Goal: Register for event/course

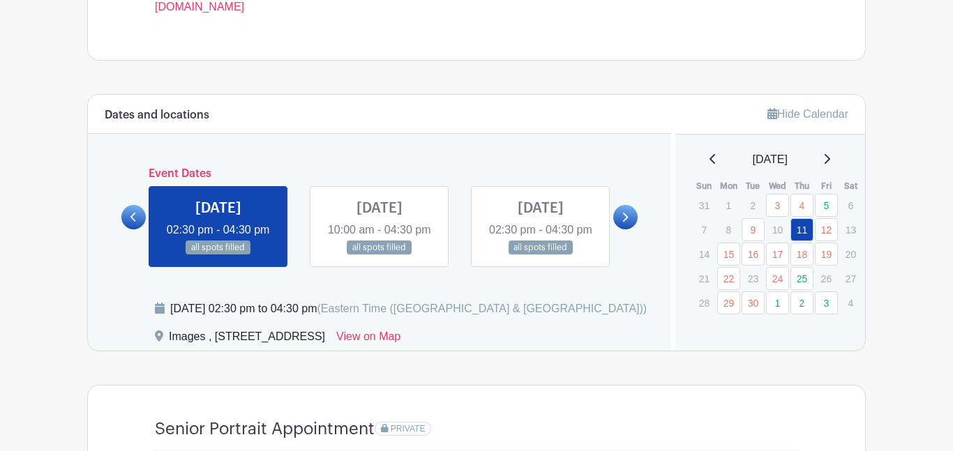
scroll to position [682, 0]
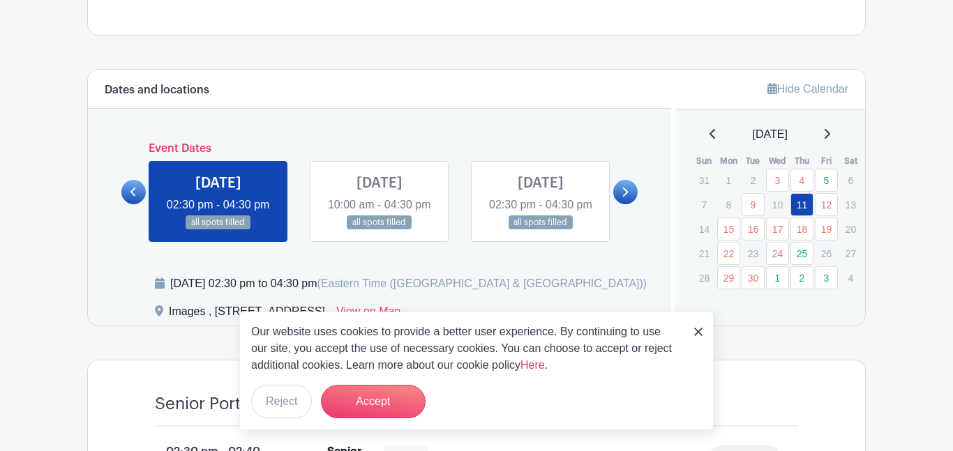
click at [694, 330] on img at bounding box center [698, 332] width 8 height 8
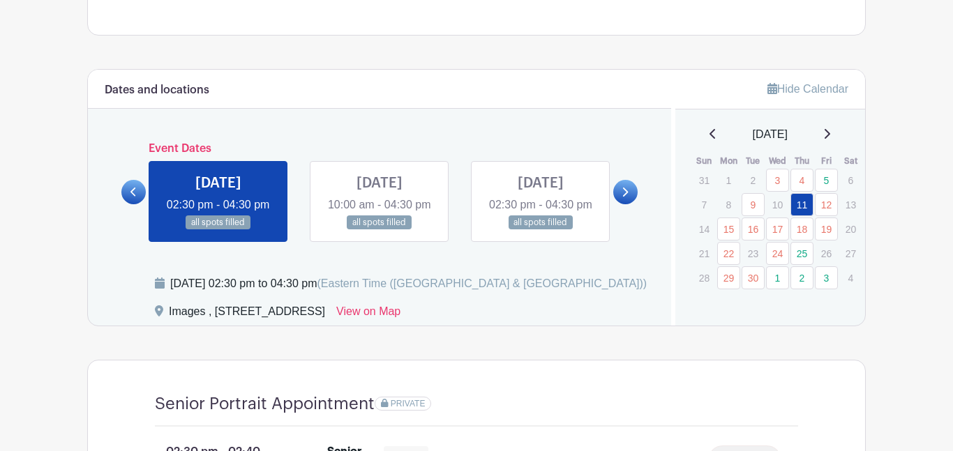
click at [628, 204] on link at bounding box center [625, 192] width 24 height 24
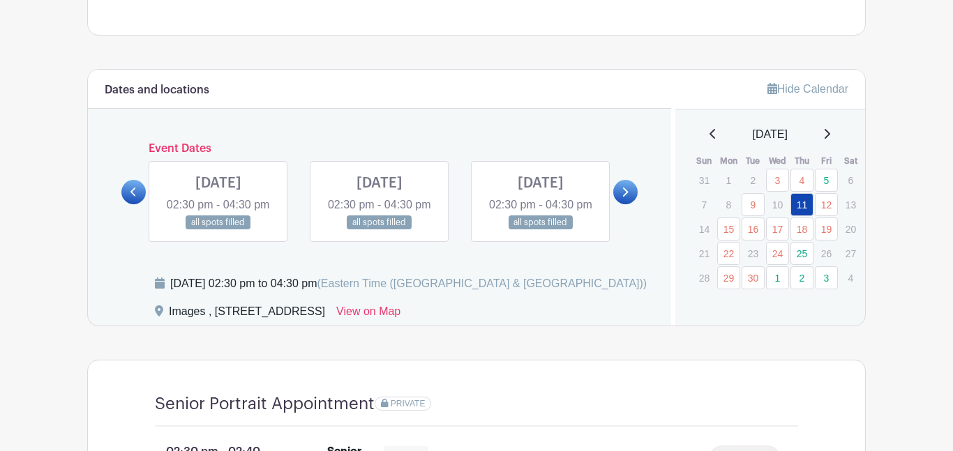
click at [628, 204] on link at bounding box center [625, 192] width 24 height 24
click at [628, 197] on icon at bounding box center [624, 192] width 6 height 10
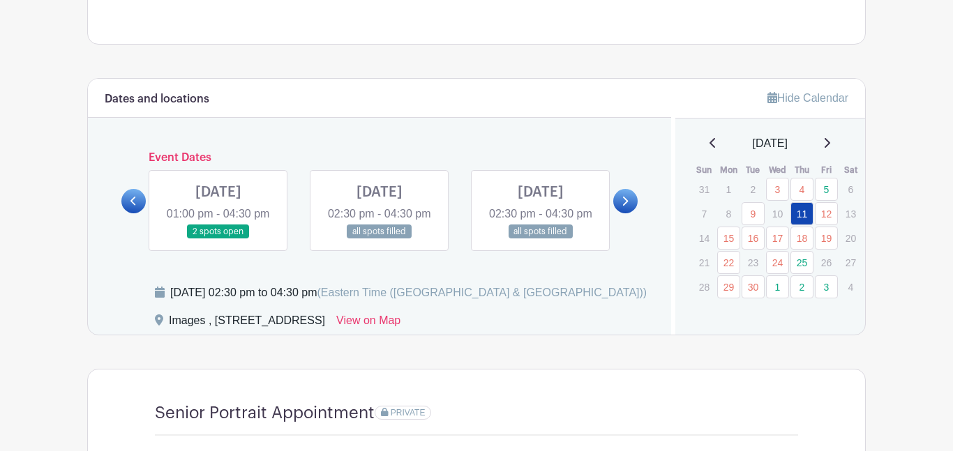
scroll to position [685, 0]
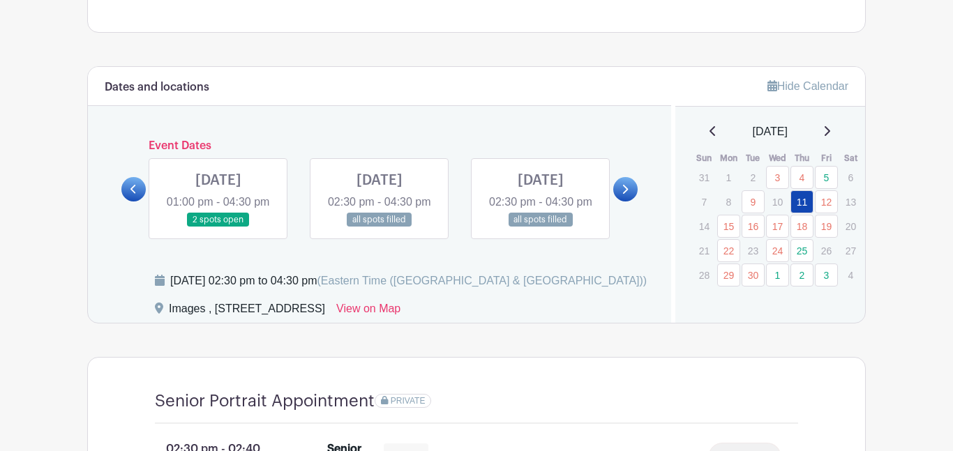
click at [619, 197] on link at bounding box center [625, 189] width 24 height 24
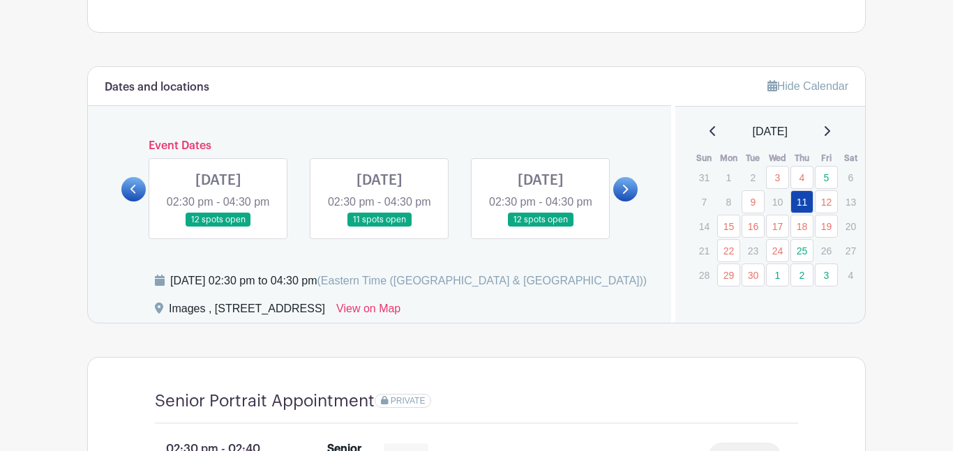
click at [619, 197] on link at bounding box center [625, 189] width 24 height 24
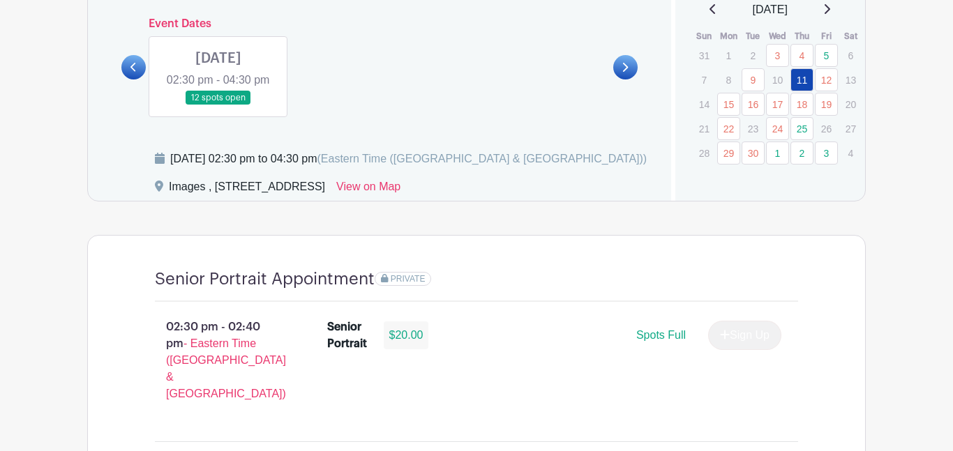
scroll to position [806, 0]
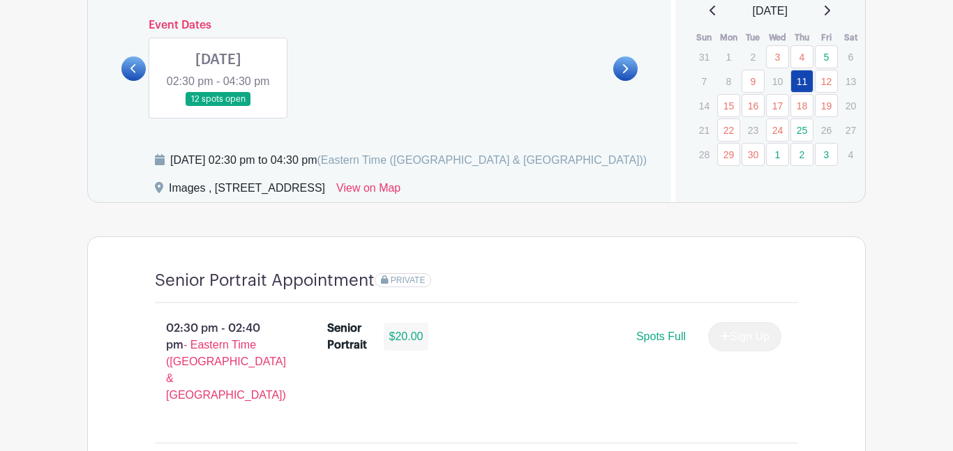
click at [780, 76] on p "10" at bounding box center [777, 81] width 23 height 22
click at [828, 88] on link "12" at bounding box center [826, 81] width 23 height 23
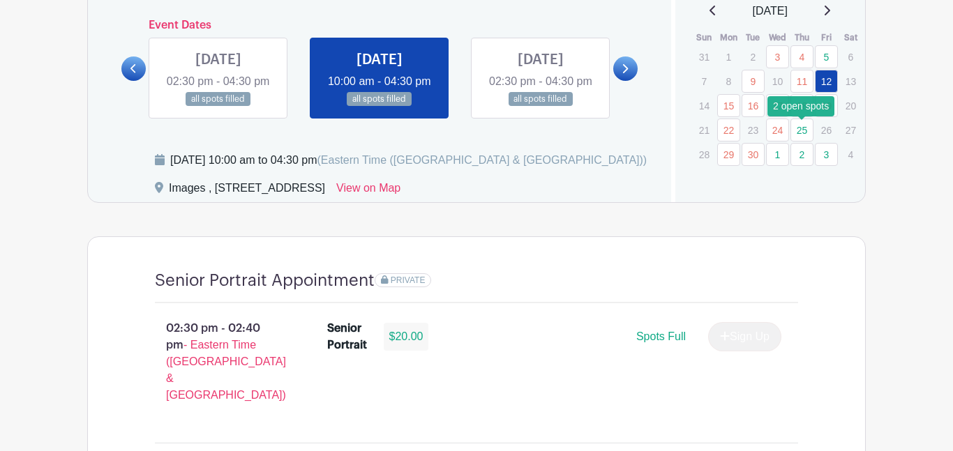
click at [800, 133] on link "25" at bounding box center [801, 130] width 23 height 23
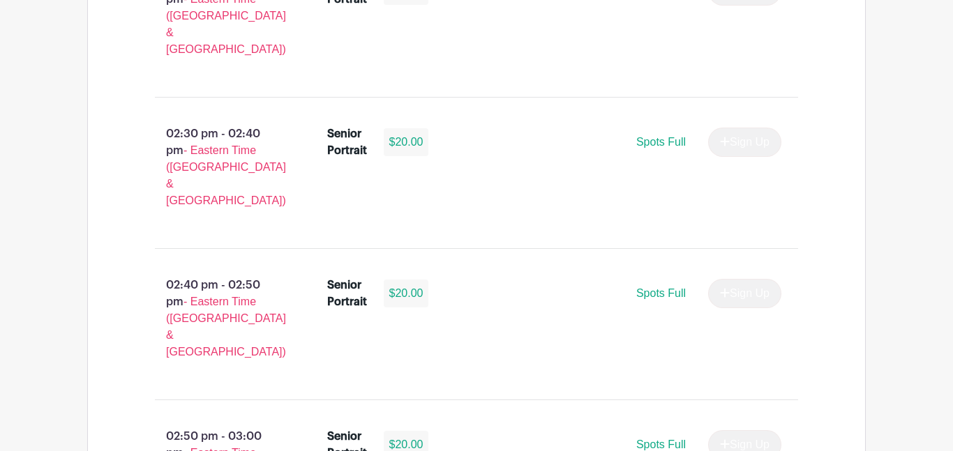
scroll to position [2910, 0]
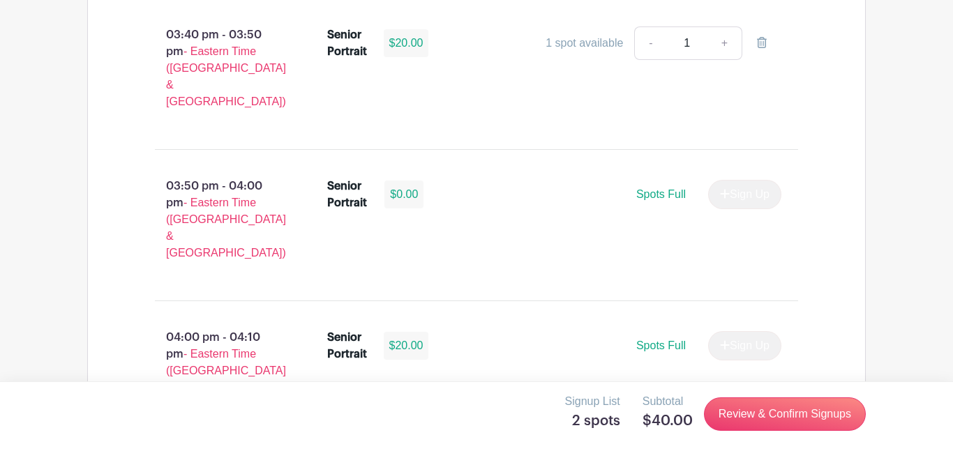
scroll to position [3533, 0]
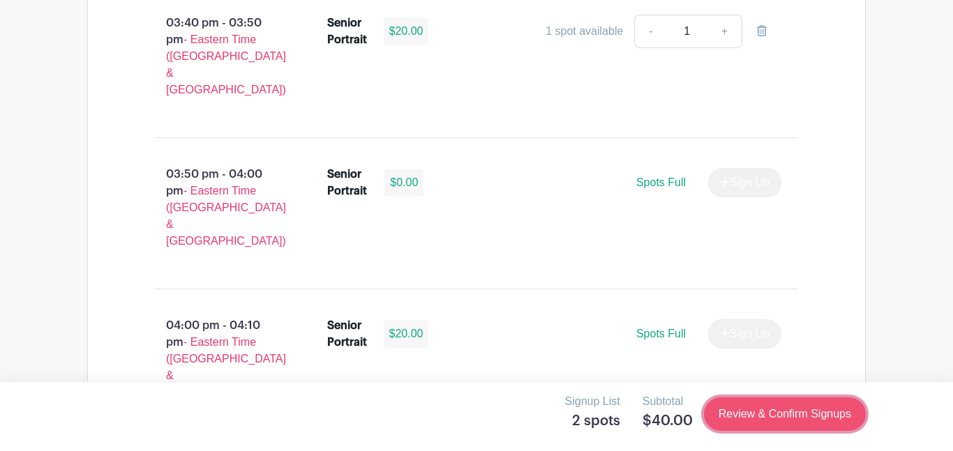
click at [742, 400] on link "Review & Confirm Signups" at bounding box center [785, 414] width 162 height 33
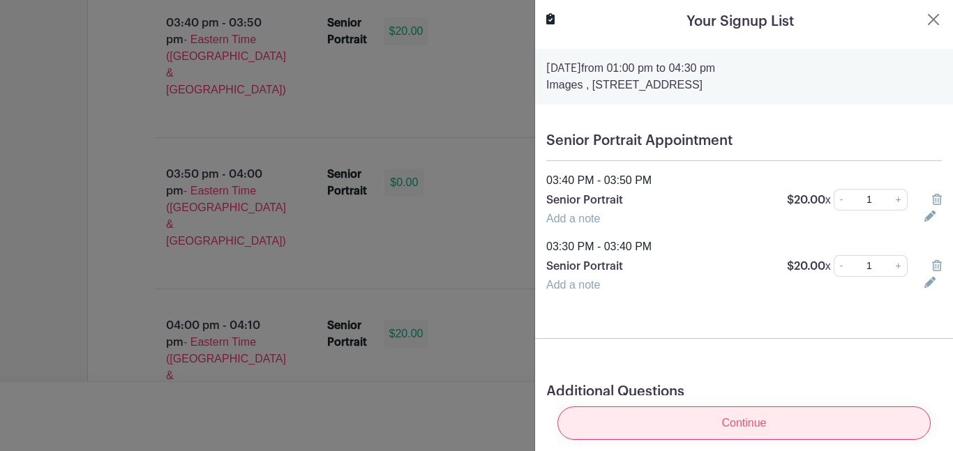
click at [726, 418] on input "Continue" at bounding box center [743, 423] width 373 height 33
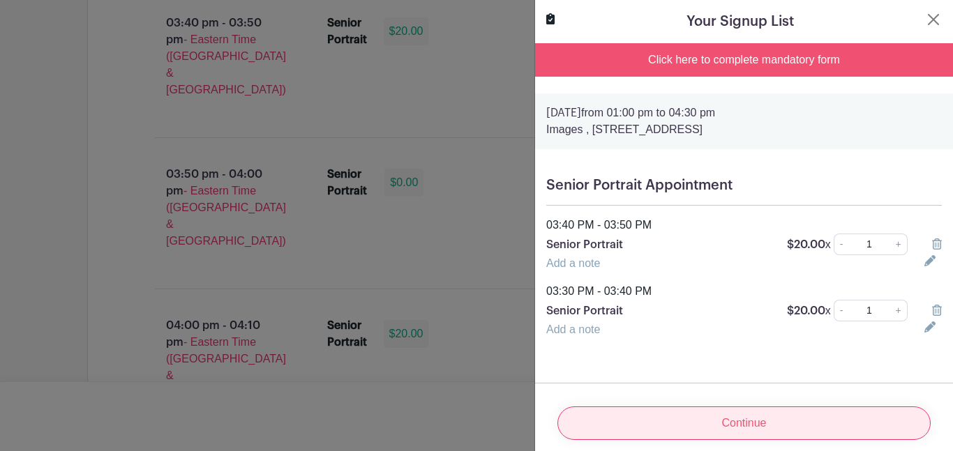
click at [724, 418] on input "Continue" at bounding box center [743, 423] width 373 height 33
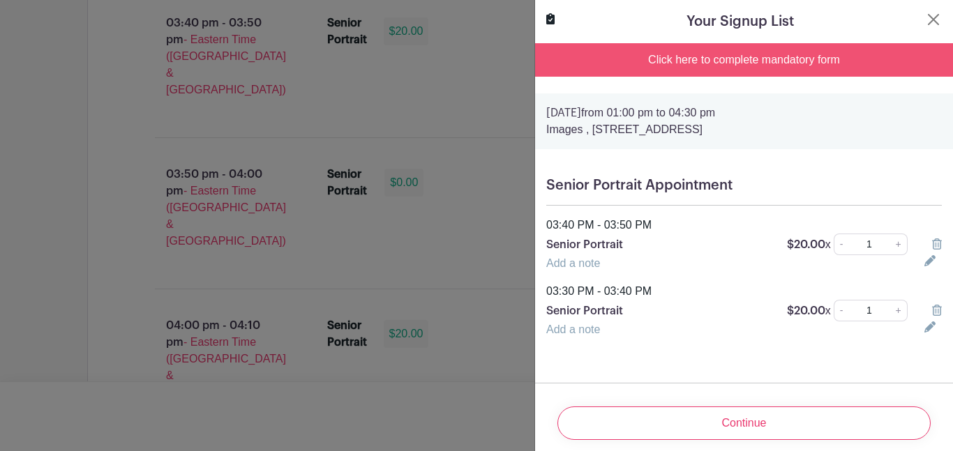
click at [724, 418] on input "Continue" at bounding box center [743, 423] width 373 height 33
click at [724, 418] on div "Continue" at bounding box center [743, 423] width 395 height 56
click at [702, 63] on div "Click here to complete mandatory form" at bounding box center [744, 59] width 418 height 33
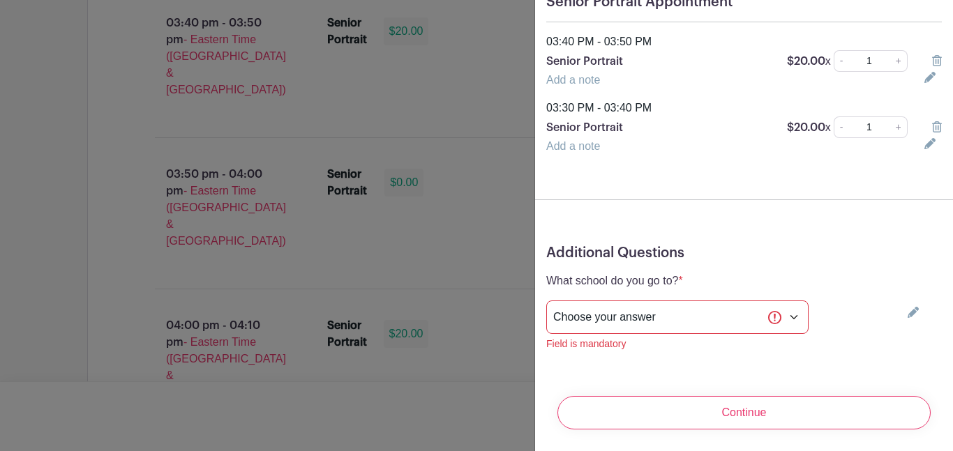
scroll to position [185, 0]
click at [647, 311] on select "Choose your answer [GEOGRAPHIC_DATA] High [PERSON_NAME] High [PERSON_NAME] High…" at bounding box center [677, 316] width 262 height 33
select select "3950"
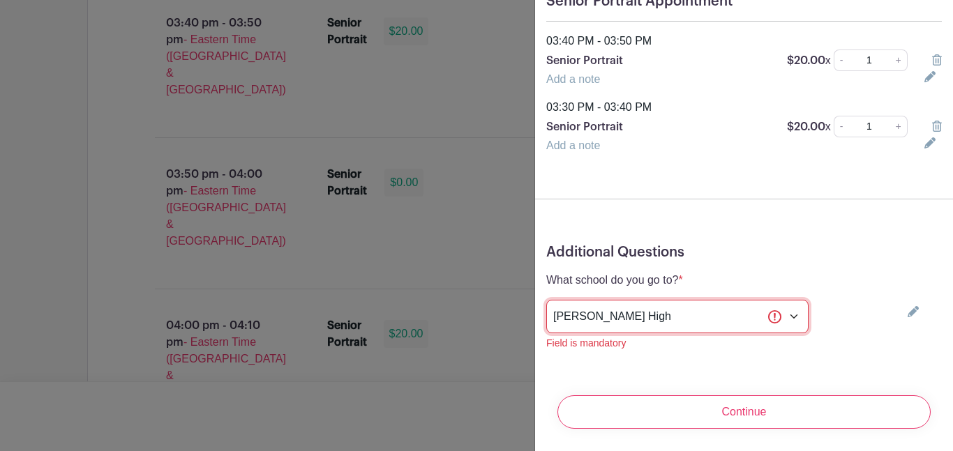
click at [546, 300] on select "Choose your answer [GEOGRAPHIC_DATA] High [PERSON_NAME] High [PERSON_NAME] High…" at bounding box center [677, 316] width 262 height 33
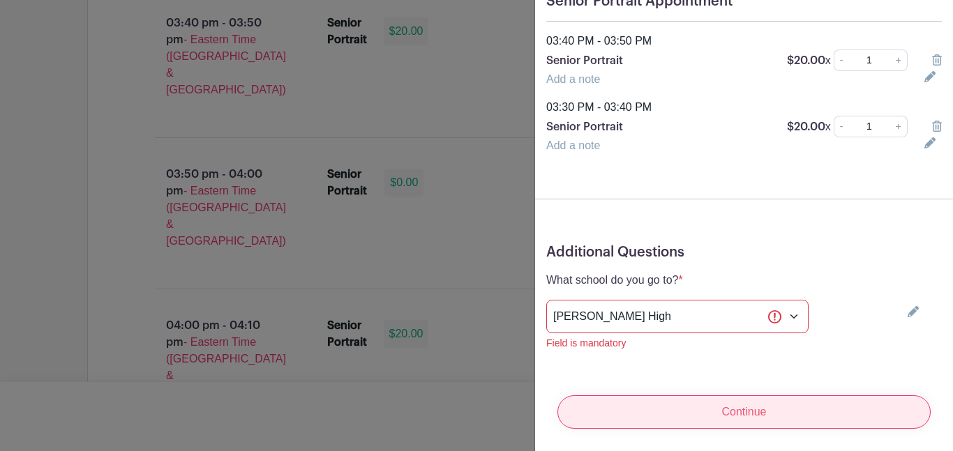
click at [689, 400] on input "Continue" at bounding box center [743, 411] width 373 height 33
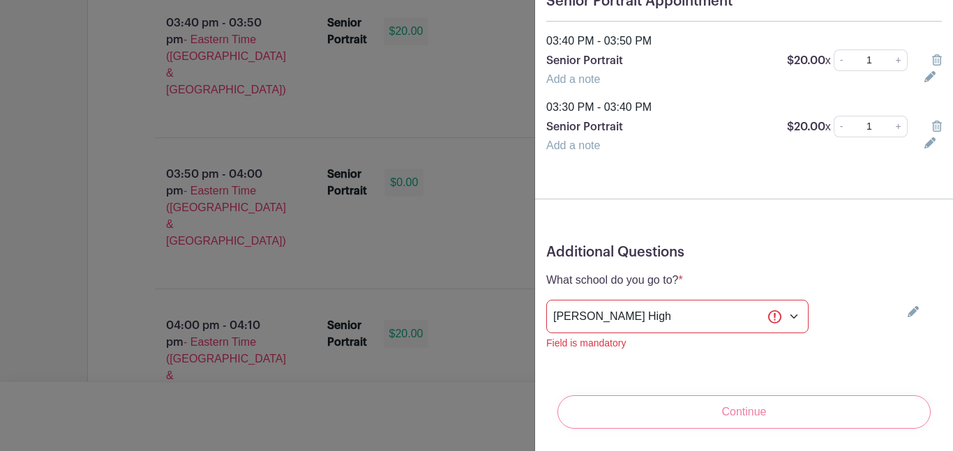
click at [679, 415] on div "Continue" at bounding box center [743, 412] width 395 height 56
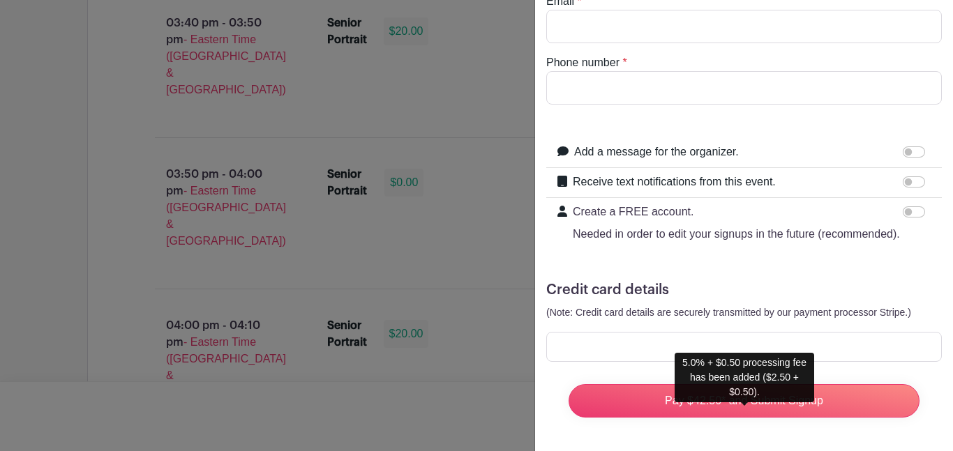
scroll to position [108, 0]
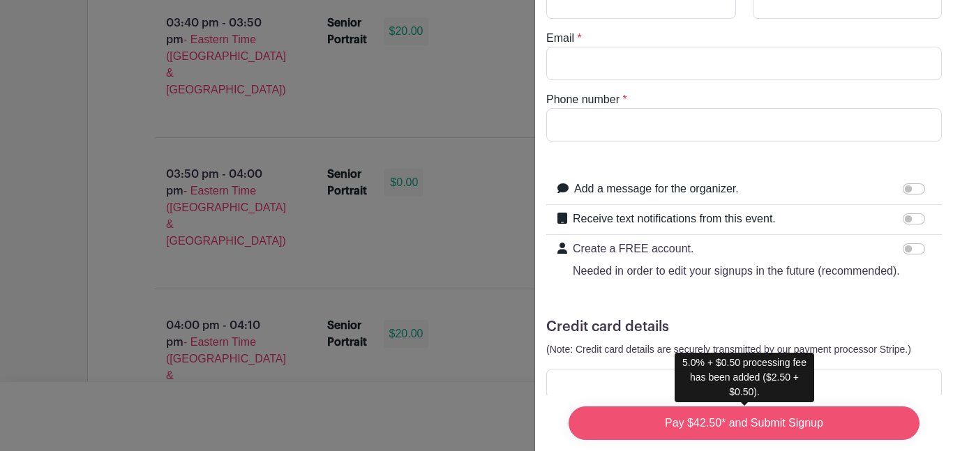
click at [699, 421] on input "Pay $42.50* and Submit Signup" at bounding box center [743, 423] width 351 height 33
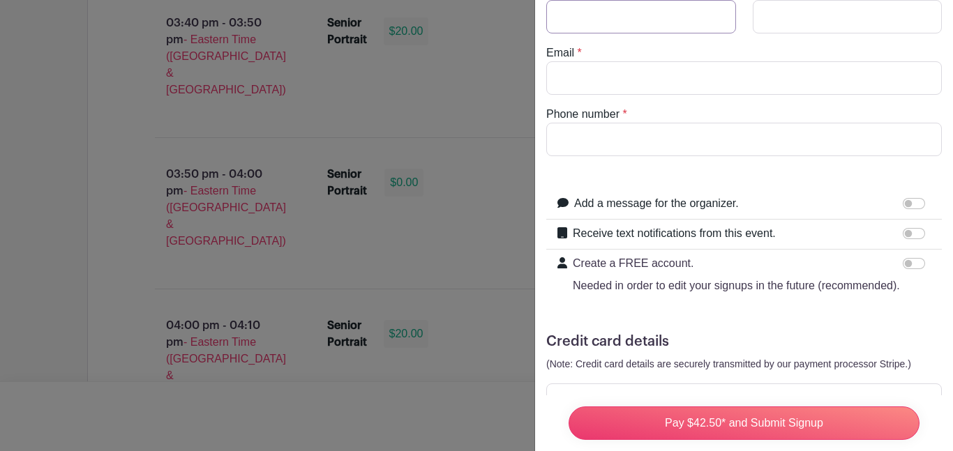
scroll to position [0, 0]
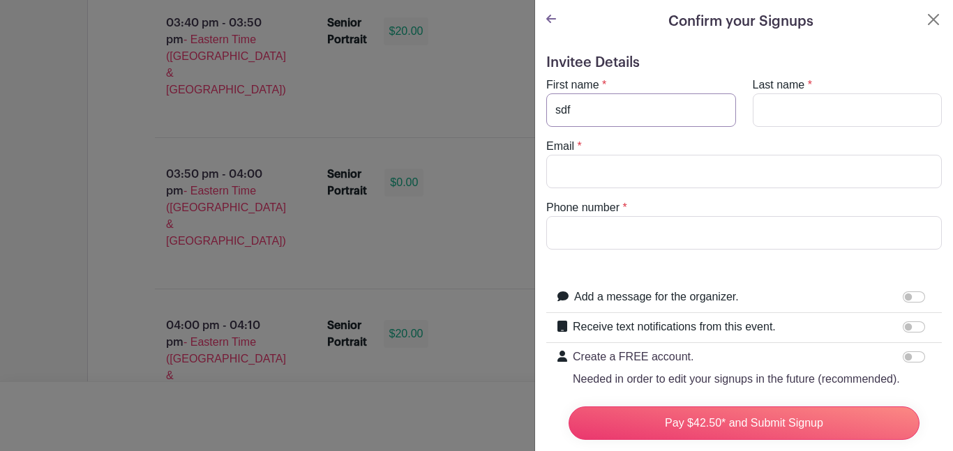
type input "sdf"
click at [763, 98] on input "Last name" at bounding box center [848, 109] width 190 height 33
type input "aZsdxcfvgbhn"
click at [598, 173] on input "Email" at bounding box center [743, 171] width 395 height 33
type input "[EMAIL_ADDRESS][DOMAIN_NAME]"
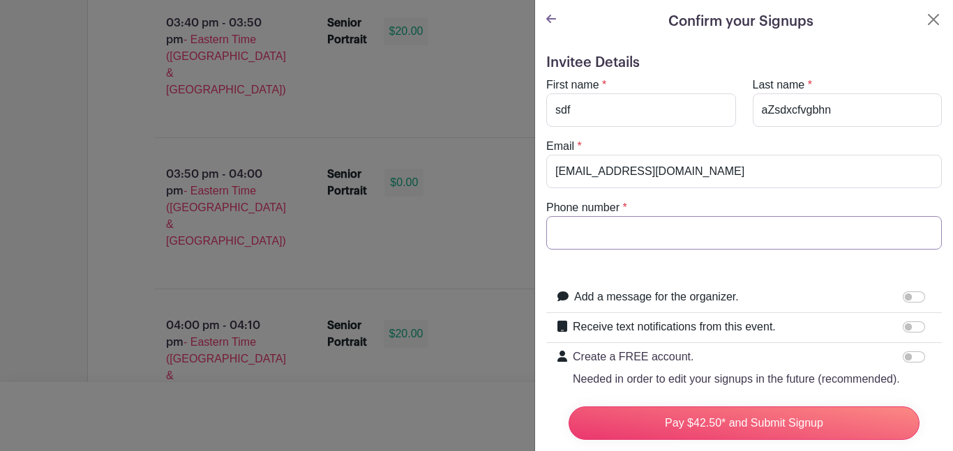
click at [591, 233] on input "Phone number" at bounding box center [743, 232] width 395 height 33
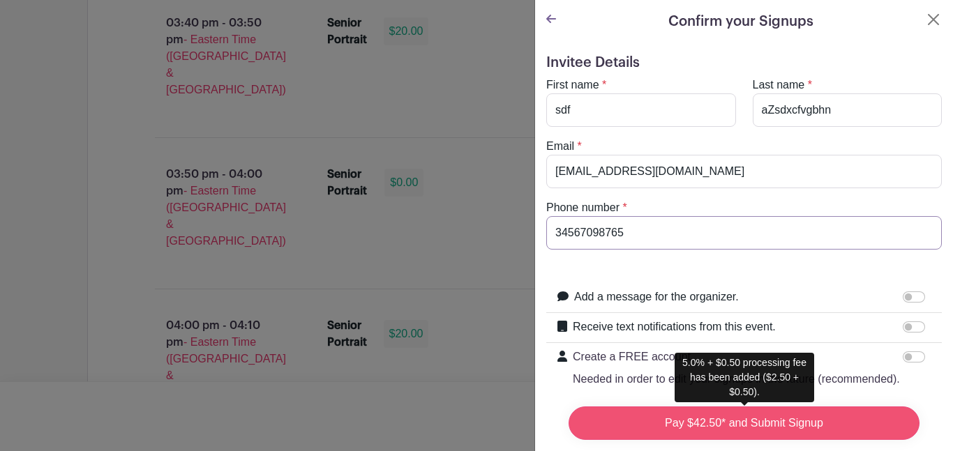
type input "34567098765"
click at [658, 438] on input "Pay $42.50* and Submit Signup" at bounding box center [743, 423] width 351 height 33
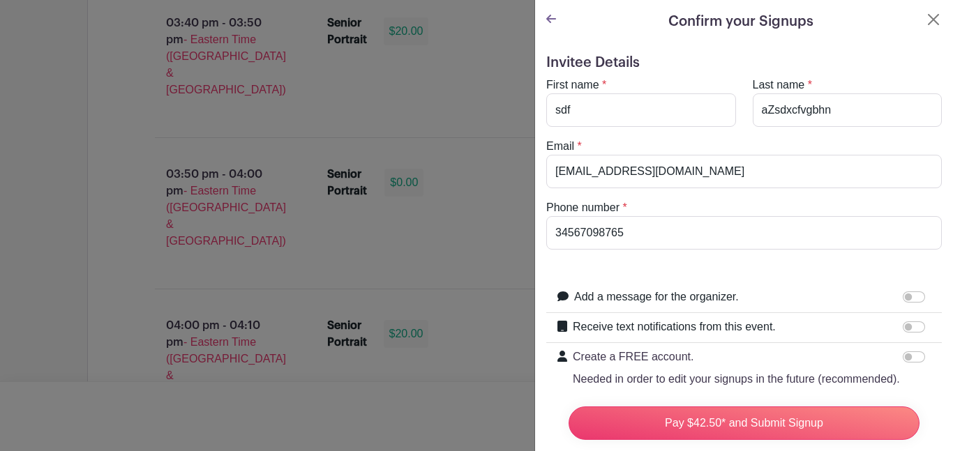
scroll to position [145, 0]
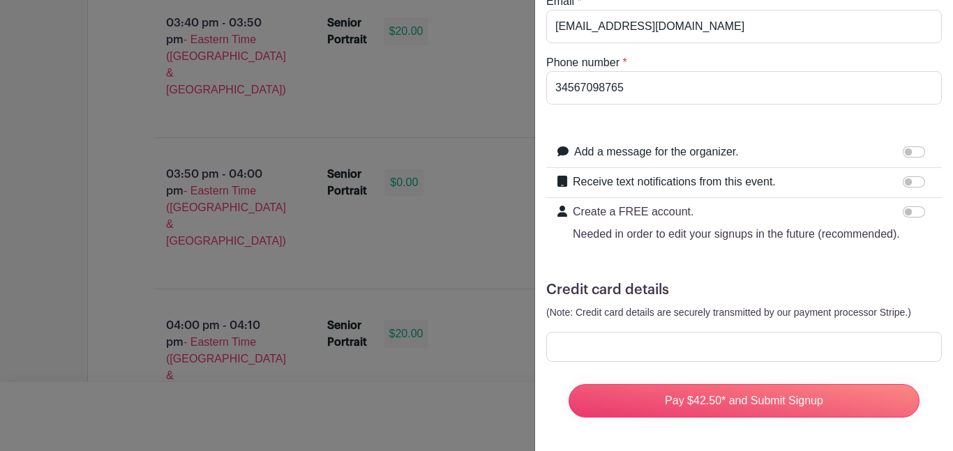
drag, startPoint x: 729, startPoint y: 363, endPoint x: 710, endPoint y: 421, distance: 60.2
click at [710, 421] on form "Invitee Details First name * sdf Last name * aZsdxcfvgbhn Email * [EMAIL_ADDRES…" at bounding box center [743, 169] width 395 height 520
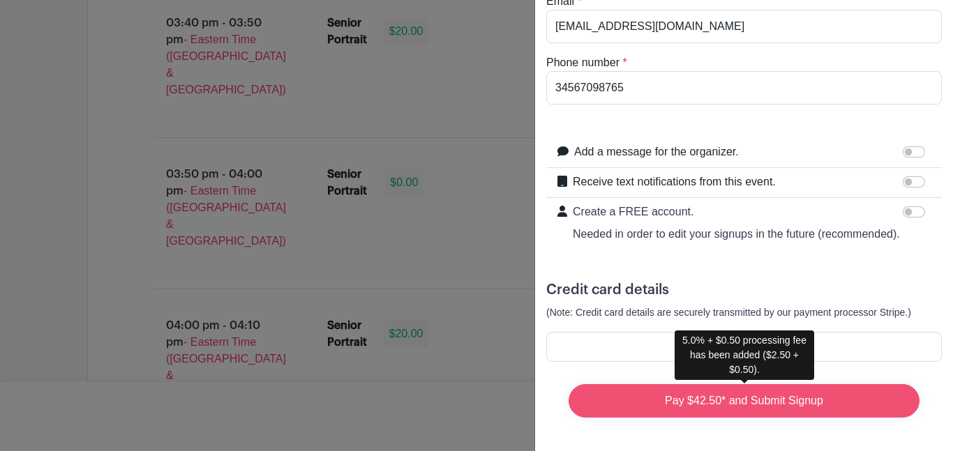
click at [696, 409] on input "Pay $42.50* and Submit Signup" at bounding box center [743, 400] width 351 height 33
